Goal: Transaction & Acquisition: Book appointment/travel/reservation

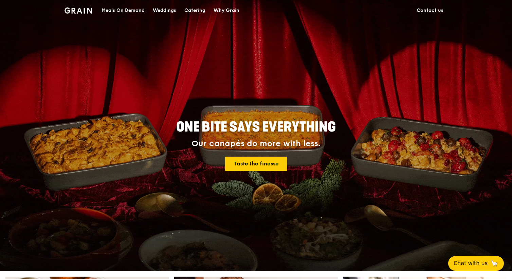
click at [193, 12] on div "Catering" at bounding box center [194, 10] width 21 height 20
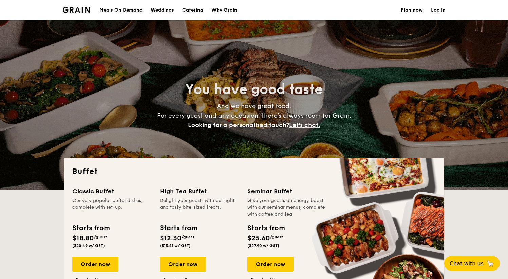
select select
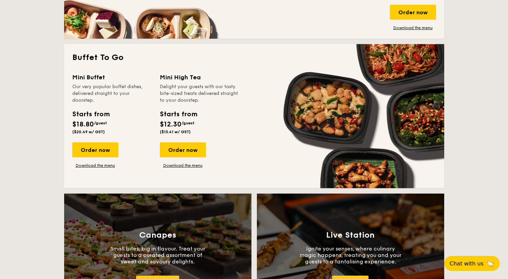
scroll to position [443, 0]
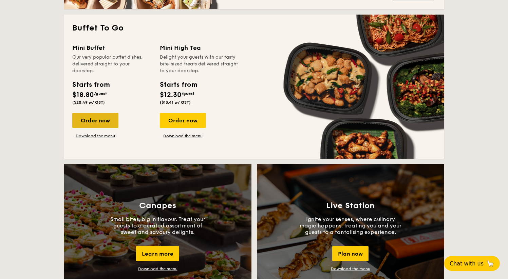
click at [96, 122] on div "Order now" at bounding box center [95, 120] width 46 height 15
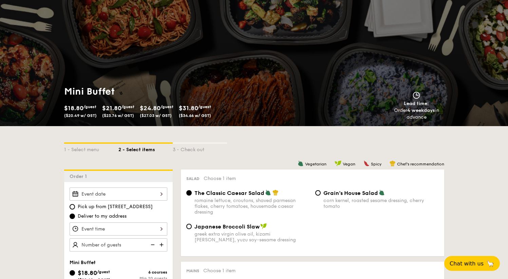
scroll to position [68, 0]
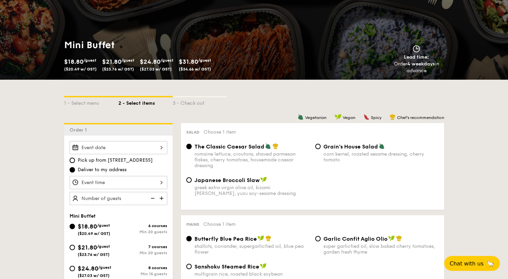
click at [154, 148] on div at bounding box center [119, 147] width 98 height 13
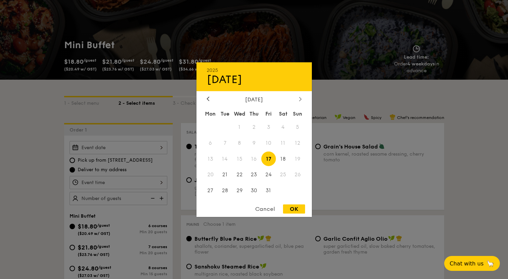
click at [299, 97] on icon at bounding box center [300, 99] width 2 height 4
click at [210, 100] on div at bounding box center [208, 99] width 6 height 6
click at [282, 159] on span "18" at bounding box center [283, 159] width 15 height 15
click at [299, 210] on div "OK" at bounding box center [294, 209] width 22 height 9
type input "Oct 18, 2025"
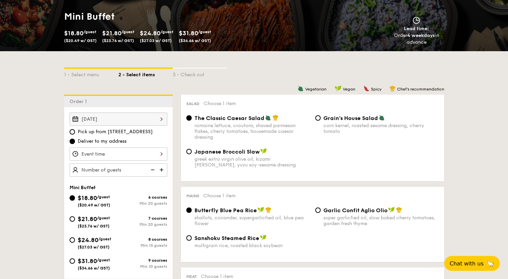
scroll to position [105, 0]
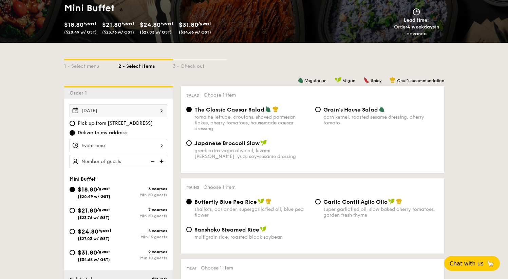
click at [132, 146] on div at bounding box center [119, 145] width 98 height 13
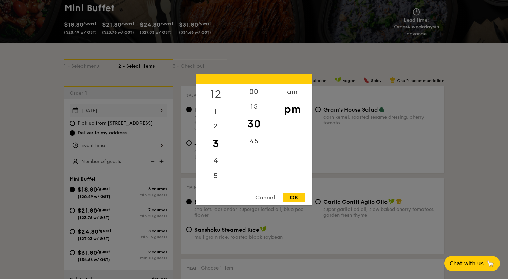
click at [214, 93] on div "12" at bounding box center [215, 94] width 38 height 20
drag, startPoint x: 220, startPoint y: 123, endPoint x: 221, endPoint y: 183, distance: 60.4
click at [221, 183] on div "12 1 2 3 4 5 6 7 8 9 10 11" at bounding box center [215, 135] width 38 height 103
drag, startPoint x: 257, startPoint y: 105, endPoint x: 263, endPoint y: 153, distance: 48.9
click at [260, 158] on div "00 15 30 45" at bounding box center [254, 135] width 38 height 103
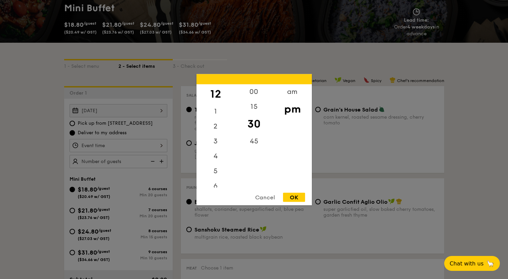
click at [295, 101] on div "pm" at bounding box center [292, 109] width 38 height 20
click at [298, 113] on div "pm" at bounding box center [292, 109] width 38 height 20
click at [292, 196] on div "OK" at bounding box center [294, 197] width 22 height 9
type input "12:30PM"
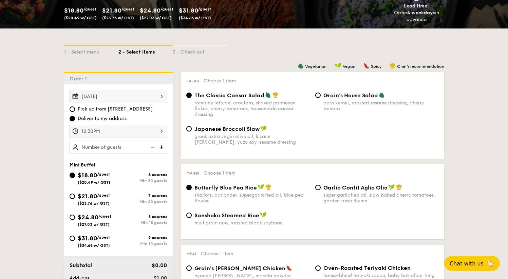
scroll to position [122, 0]
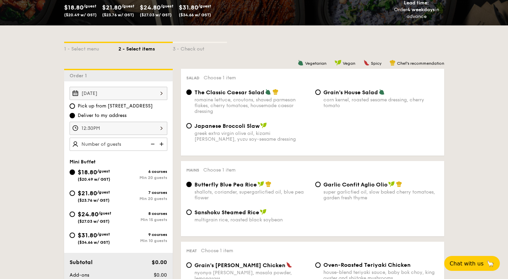
click at [161, 144] on img at bounding box center [162, 144] width 10 height 13
click at [153, 144] on img at bounding box center [152, 144] width 10 height 13
type input "20 guests"
click at [153, 144] on img at bounding box center [152, 144] width 10 height 13
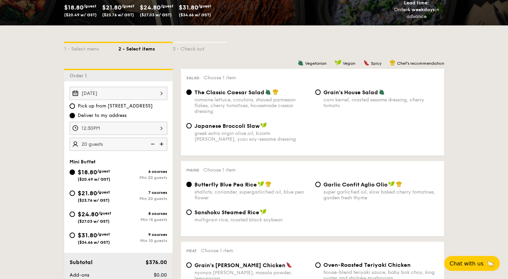
click at [153, 144] on img at bounding box center [152, 144] width 10 height 13
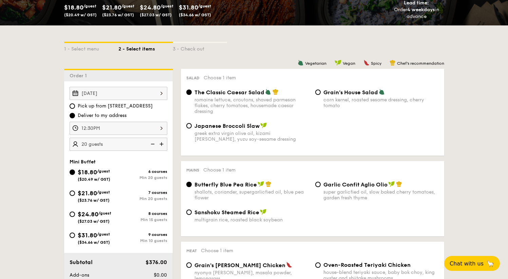
click at [153, 144] on img at bounding box center [152, 144] width 10 height 13
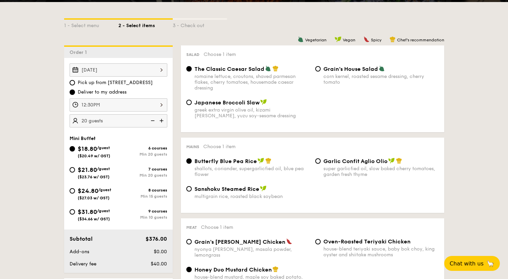
scroll to position [165, 0]
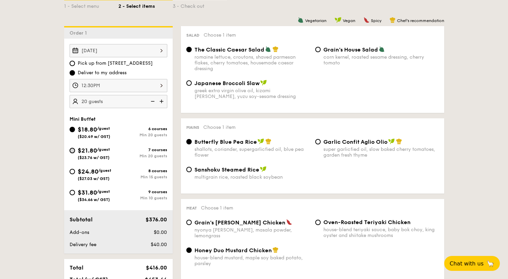
click at [71, 149] on input "$21.80 /guest ($23.76 w/ GST) 7 courses Min 20 guests" at bounding box center [72, 150] width 5 height 5
radio input "true"
radio input "false"
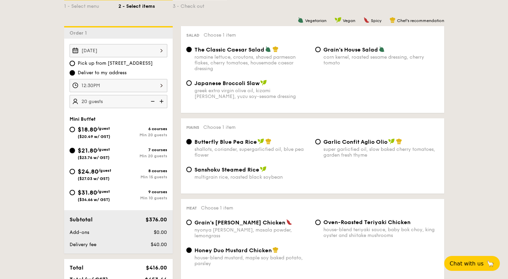
radio input "true"
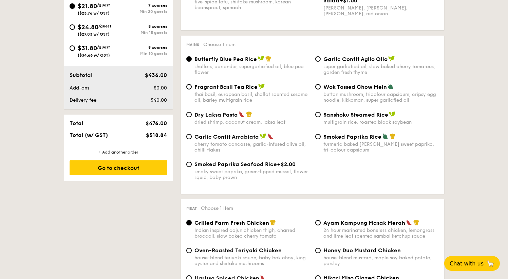
scroll to position [360, 0]
